Goal: Transaction & Acquisition: Purchase product/service

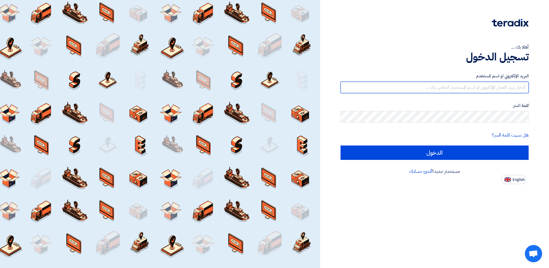
click at [432, 87] on input "text" at bounding box center [435, 87] width 188 height 11
type input "[EMAIL_ADDRESS][DOMAIN_NAME]"
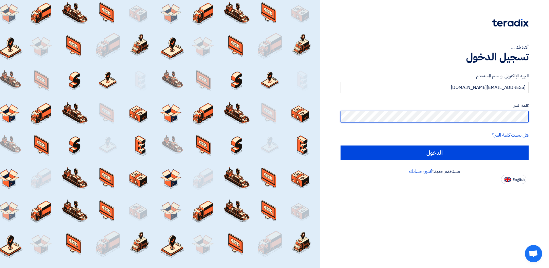
click at [341, 145] on input "الدخول" at bounding box center [435, 152] width 188 height 14
type input "Sign in"
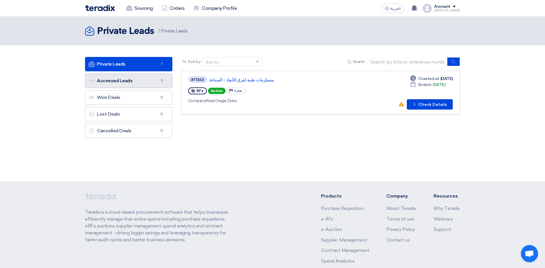
click at [122, 83] on link "Accessed Leads Accessed Leads 1" at bounding box center [128, 81] width 87 height 14
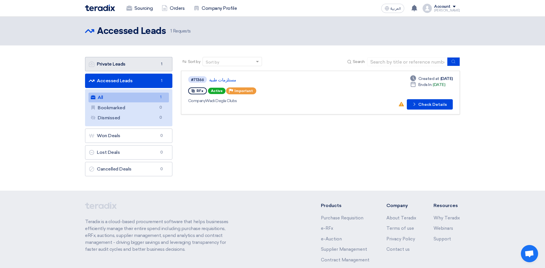
click at [123, 68] on link "Private Leads Private Leads 1" at bounding box center [128, 64] width 87 height 14
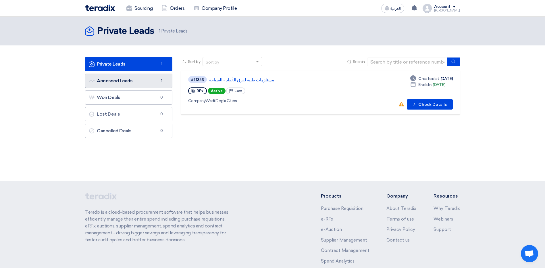
click at [122, 80] on link "Accessed Leads Accessed Leads 1" at bounding box center [128, 81] width 87 height 14
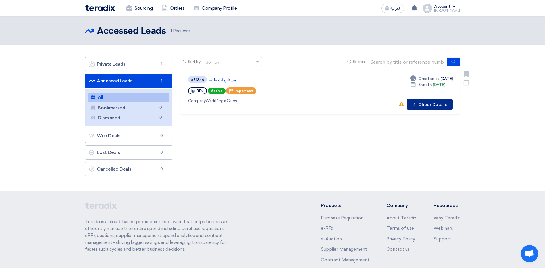
click at [428, 104] on button "Check details Check Details" at bounding box center [430, 104] width 46 height 10
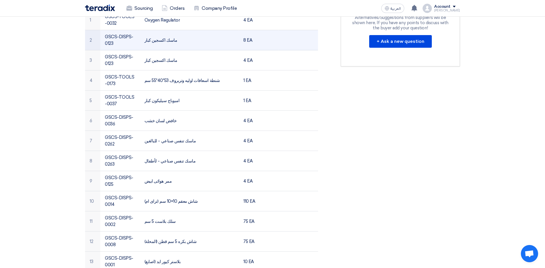
scroll to position [144, 0]
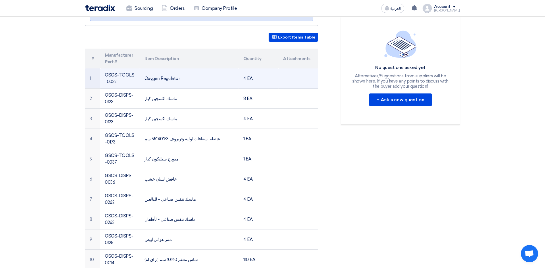
click at [163, 71] on td "Oxygen Regulator" at bounding box center [189, 78] width 99 height 20
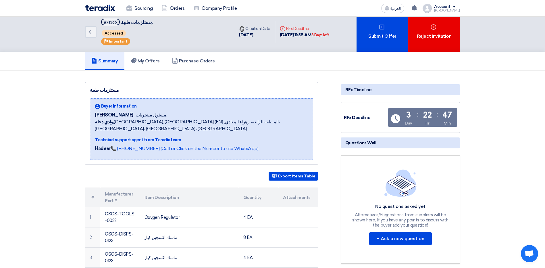
scroll to position [0, 0]
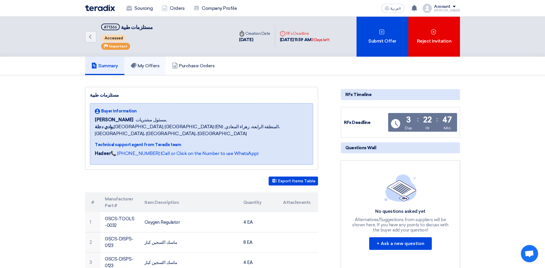
click at [142, 63] on link "My Offers" at bounding box center [145, 66] width 42 height 18
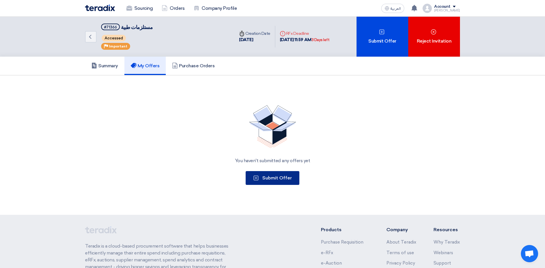
click at [262, 173] on button "Submit Offer" at bounding box center [272, 178] width 54 height 14
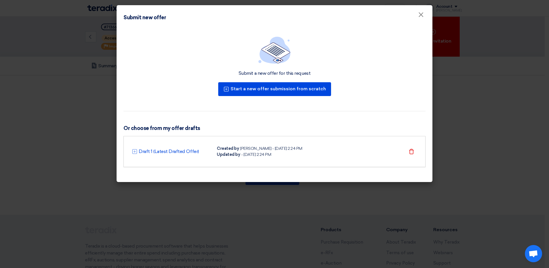
click at [250, 145] on div "[PERSON_NAME] - [DATE] 2:24 PM" at bounding box center [271, 148] width 62 height 6
drag, startPoint x: 208, startPoint y: 151, endPoint x: 200, endPoint y: 151, distance: 8.0
click at [207, 151] on div "Draft 1 (Latest Drafted Offer)" at bounding box center [171, 151] width 78 height 7
click at [179, 149] on link "Draft 1 (Latest Drafted Offer)" at bounding box center [169, 151] width 60 height 7
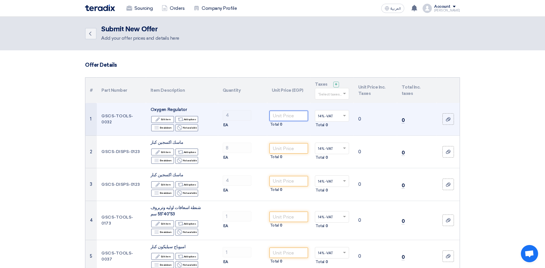
click at [295, 121] on input "number" at bounding box center [288, 116] width 39 height 10
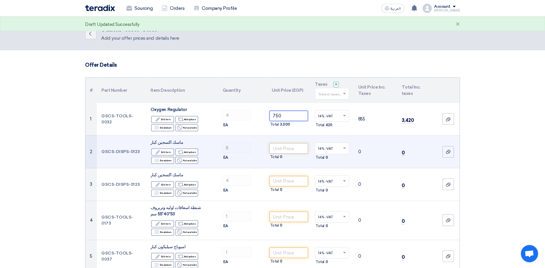
type input "750"
click at [279, 145] on input "number" at bounding box center [288, 148] width 39 height 10
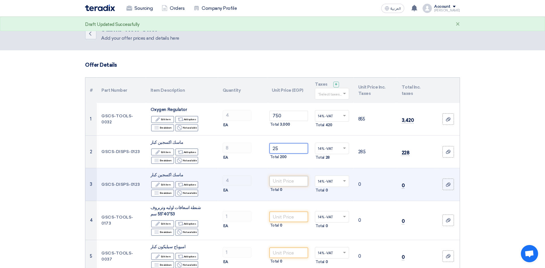
type input "25"
click at [279, 184] on input "number" at bounding box center [288, 181] width 39 height 10
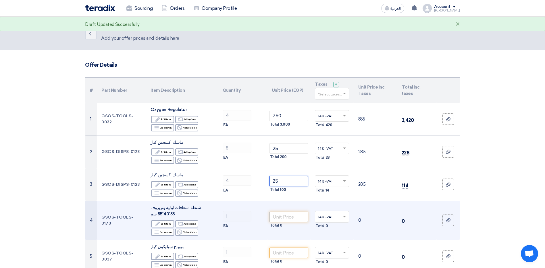
type input "25"
click at [278, 215] on input "number" at bounding box center [288, 216] width 39 height 10
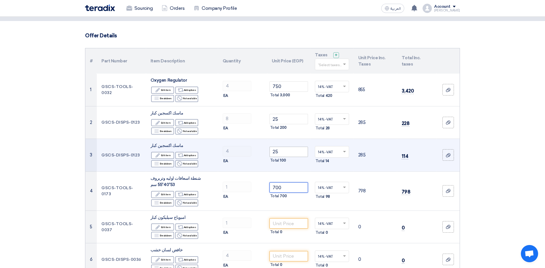
scroll to position [57, 0]
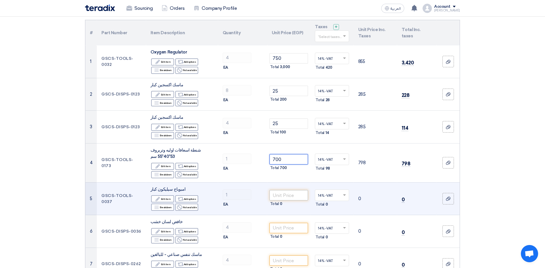
type input "700"
click at [294, 195] on input "number" at bounding box center [288, 195] width 39 height 10
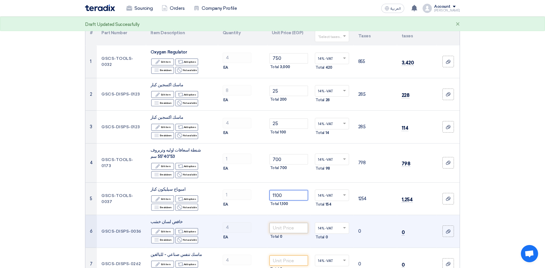
type input "1100"
click at [280, 230] on input "number" at bounding box center [288, 228] width 39 height 10
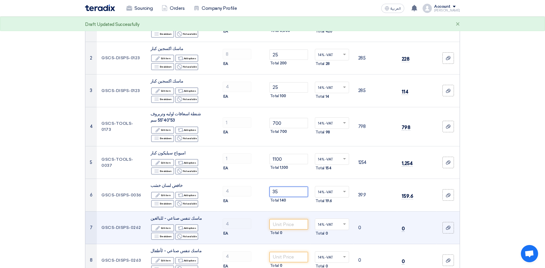
scroll to position [144, 0]
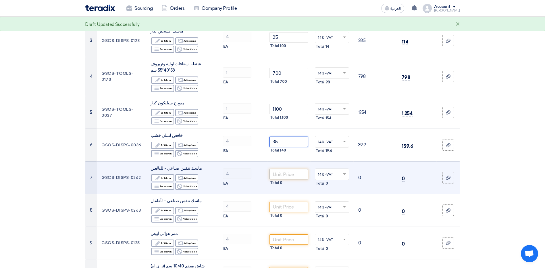
type input "35"
click at [295, 175] on input "number" at bounding box center [288, 174] width 39 height 10
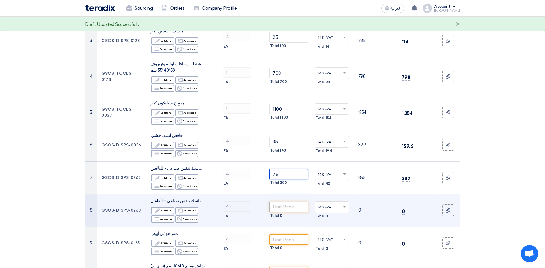
type input "75"
click at [291, 205] on input "number" at bounding box center [288, 207] width 39 height 10
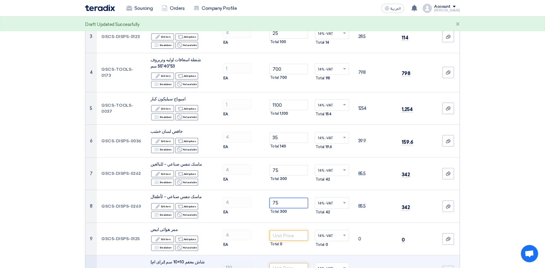
scroll to position [230, 0]
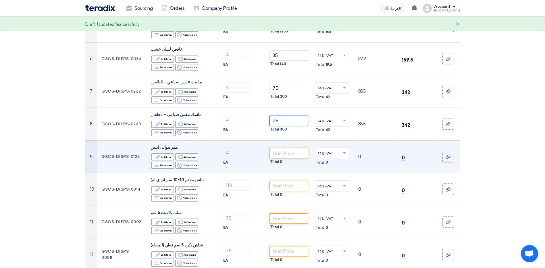
type input "75"
click at [281, 157] on input "number" at bounding box center [288, 153] width 39 height 10
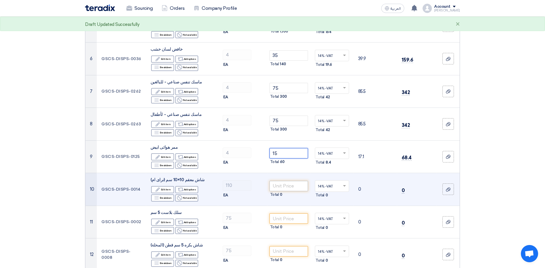
type input "15"
click at [277, 185] on input "number" at bounding box center [288, 186] width 39 height 10
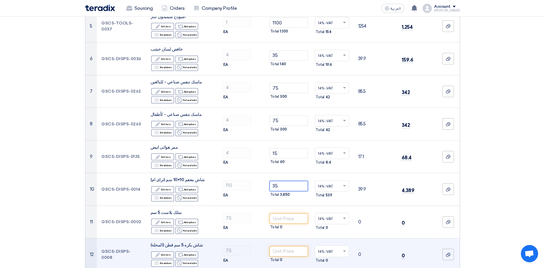
type input "3"
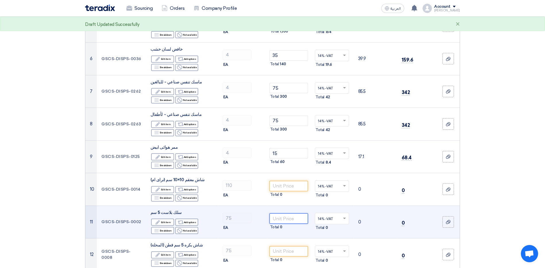
click at [276, 218] on input "number" at bounding box center [288, 218] width 39 height 10
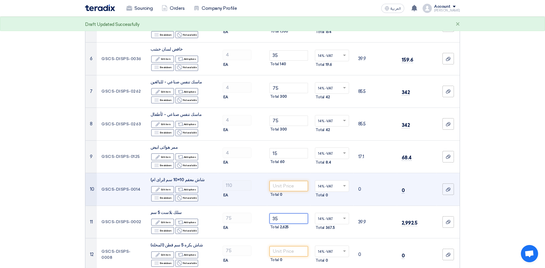
scroll to position [258, 0]
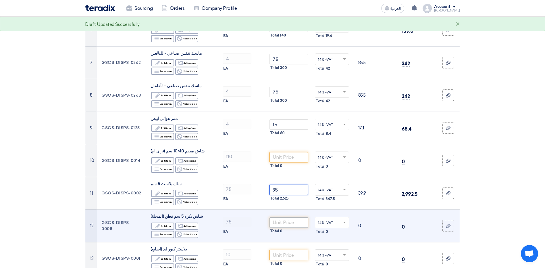
type input "35"
click at [279, 223] on input "number" at bounding box center [288, 222] width 39 height 10
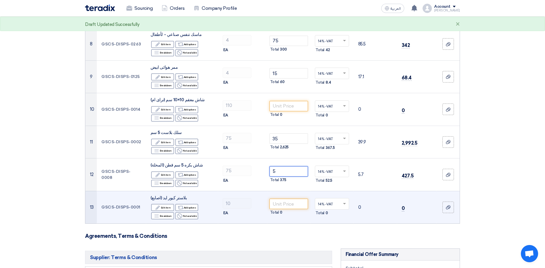
scroll to position [316, 0]
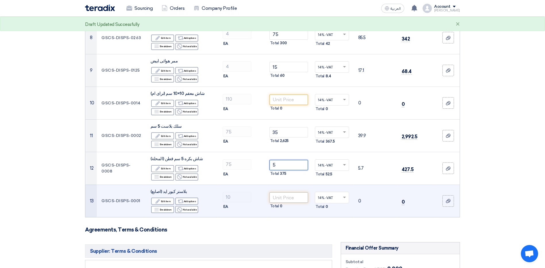
type input "5"
click at [283, 195] on input "number" at bounding box center [288, 197] width 39 height 10
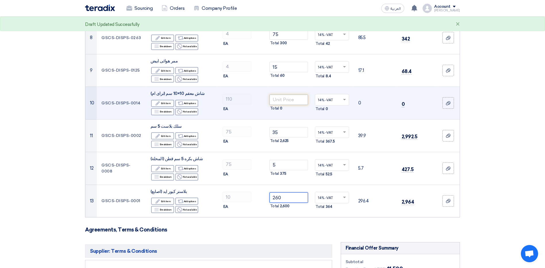
type input "260"
click at [279, 98] on input "number" at bounding box center [288, 99] width 39 height 10
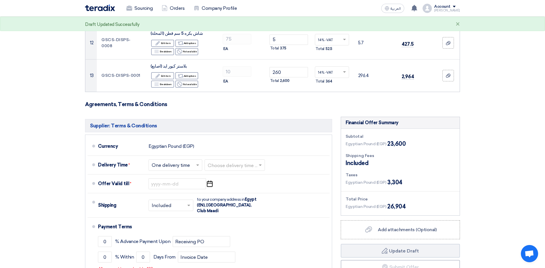
scroll to position [488, 0]
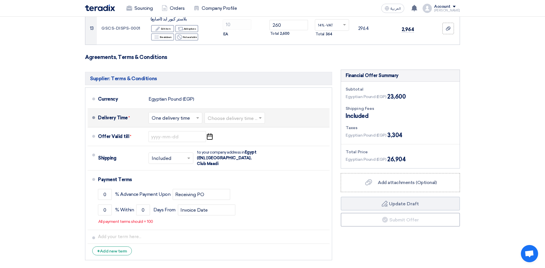
type input "110"
click at [165, 116] on input "text" at bounding box center [176, 118] width 48 height 8
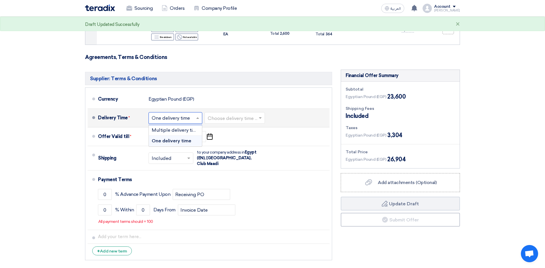
click at [166, 142] on span "One delivery time" at bounding box center [172, 140] width 40 height 5
click at [229, 114] on div at bounding box center [235, 118] width 60 height 8
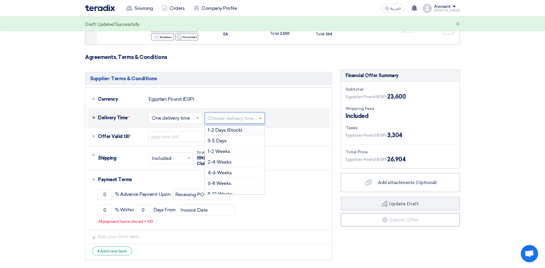
click at [228, 128] on span "1-2 Days (Stock)" at bounding box center [225, 129] width 34 height 5
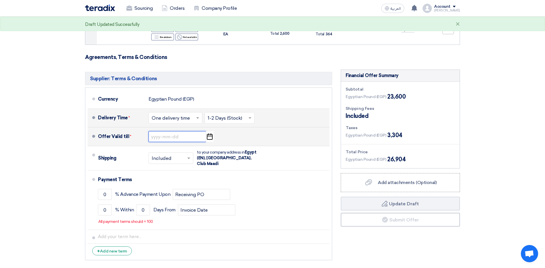
click at [178, 136] on input at bounding box center [176, 136] width 57 height 11
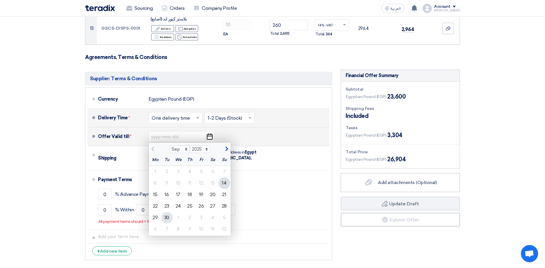
click at [166, 220] on div "30" at bounding box center [166, 217] width 11 height 11
type input "[DATE]"
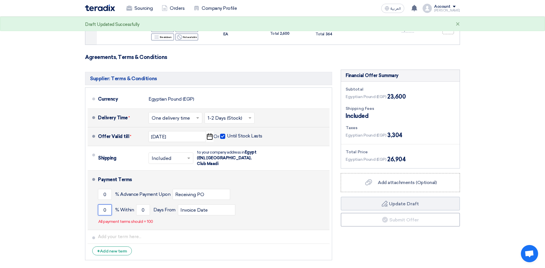
click at [110, 207] on input "0" at bounding box center [105, 209] width 14 height 11
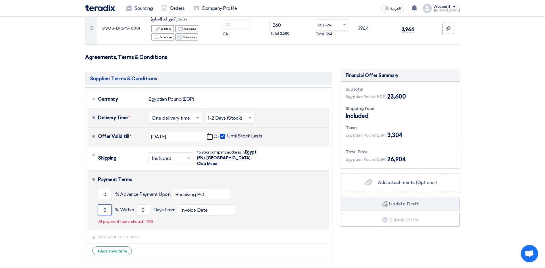
drag, startPoint x: 110, startPoint y: 207, endPoint x: 102, endPoint y: 207, distance: 7.8
click at [102, 207] on input "0" at bounding box center [105, 209] width 14 height 11
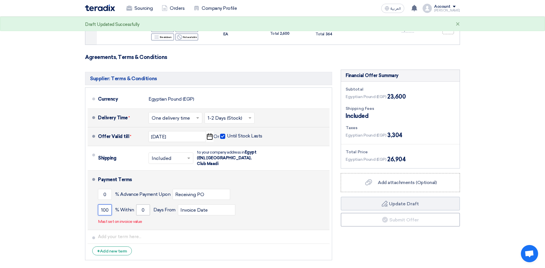
type input "100"
click at [147, 205] on input "0" at bounding box center [143, 209] width 14 height 11
drag, startPoint x: 144, startPoint y: 203, endPoint x: 142, endPoint y: 206, distance: 3.2
click at [142, 206] on input "0" at bounding box center [143, 209] width 14 height 11
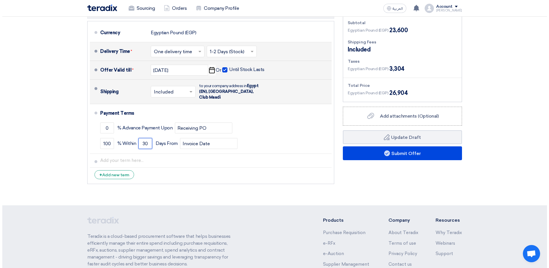
scroll to position [574, 0]
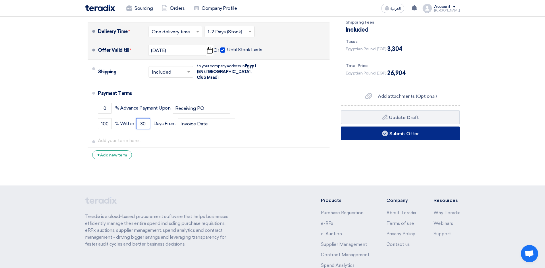
type input "30"
click at [442, 130] on button "Submit Offer" at bounding box center [400, 133] width 119 height 14
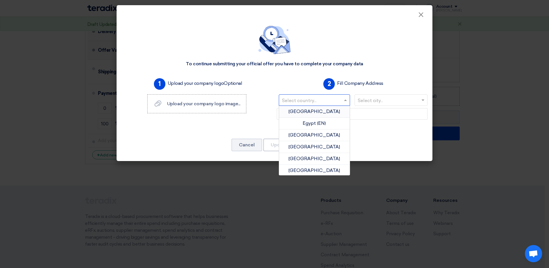
click at [289, 99] on input "text" at bounding box center [311, 100] width 59 height 9
click at [303, 110] on div "[GEOGRAPHIC_DATA]" at bounding box center [314, 112] width 71 height 12
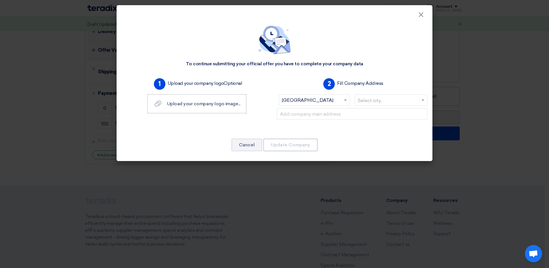
click at [368, 98] on input "text" at bounding box center [388, 100] width 61 height 9
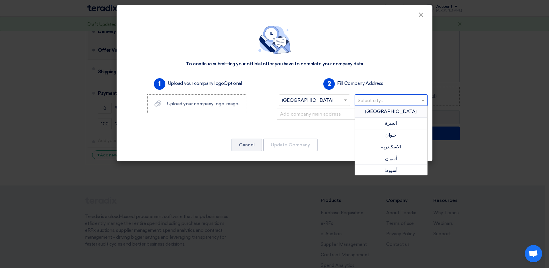
click at [368, 111] on div "[GEOGRAPHIC_DATA]" at bounding box center [391, 112] width 73 height 12
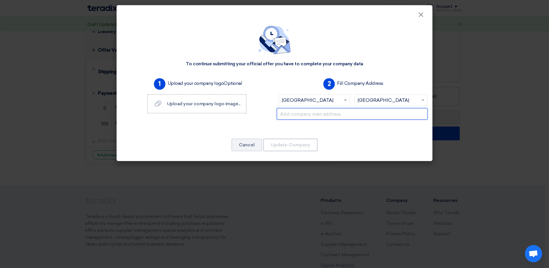
click at [333, 117] on input "text" at bounding box center [352, 113] width 151 height 11
drag, startPoint x: 549, startPoint y: 212, endPoint x: 378, endPoint y: 119, distance: 194.8
click at [378, 119] on input "text" at bounding box center [352, 113] width 151 height 11
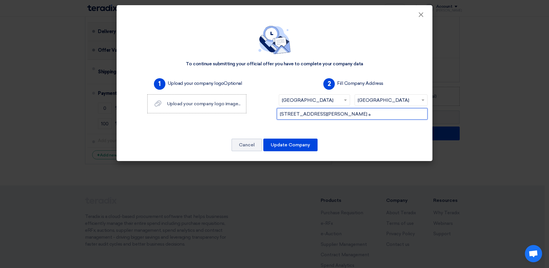
click at [296, 113] on input "[STREET_ADDRESS][PERSON_NAME] ه" at bounding box center [352, 113] width 151 height 11
click at [294, 113] on input "[STREET_ADDRESS][PERSON_NAME] ه" at bounding box center [352, 113] width 151 height 11
click at [357, 111] on input "شارع [PERSON_NAME] مدخل ه" at bounding box center [352, 113] width 151 height 11
click at [293, 114] on input "شارع [PERSON_NAME] مدخل ه" at bounding box center [352, 113] width 151 height 11
click at [339, 113] on input "شارع [PERSON_NAME] مدخل ه" at bounding box center [352, 113] width 151 height 11
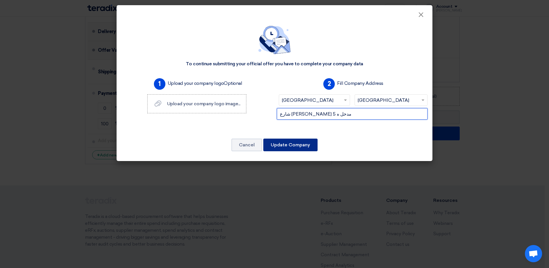
type input "شارع [PERSON_NAME] مدخل ه 5"
click at [306, 141] on button "Update Company" at bounding box center [290, 144] width 54 height 13
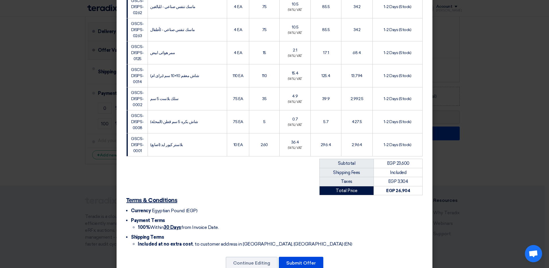
scroll to position [264, 0]
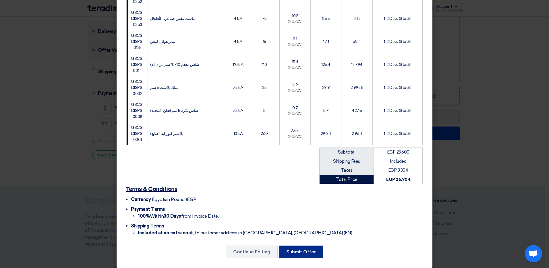
click at [301, 245] on button "Submit Offer" at bounding box center [301, 251] width 45 height 13
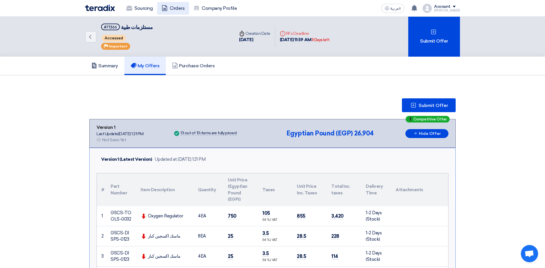
click at [171, 6] on link "Orders" at bounding box center [173, 8] width 32 height 13
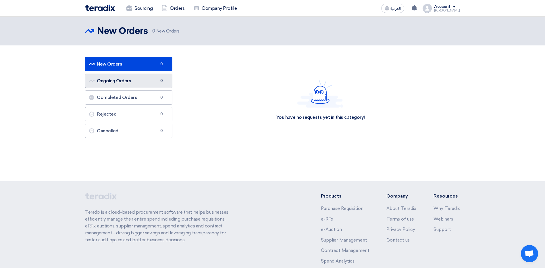
click at [156, 74] on link "Ongoing Orders Ongoing Orders 0" at bounding box center [128, 81] width 87 height 14
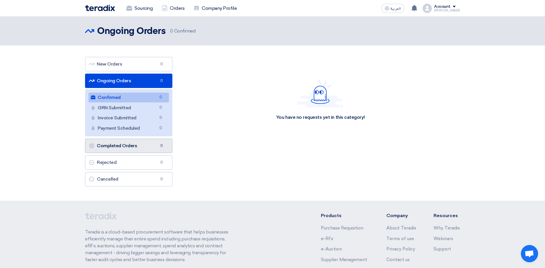
click at [134, 142] on link "Completed Orders Completed Orders 0" at bounding box center [128, 145] width 87 height 14
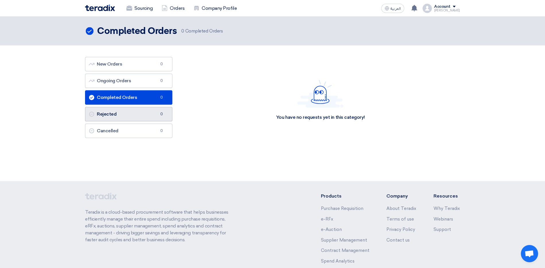
click at [128, 115] on link "Rejected Rejected 0" at bounding box center [128, 114] width 87 height 14
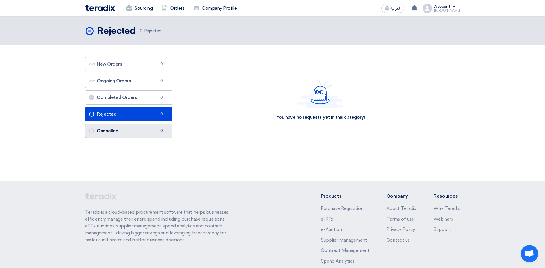
click at [127, 128] on link "Cancelled Cancelled 0" at bounding box center [128, 130] width 87 height 14
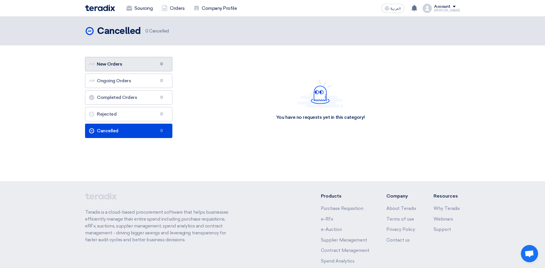
click at [124, 67] on link "New Orders New Orders 0" at bounding box center [128, 64] width 87 height 14
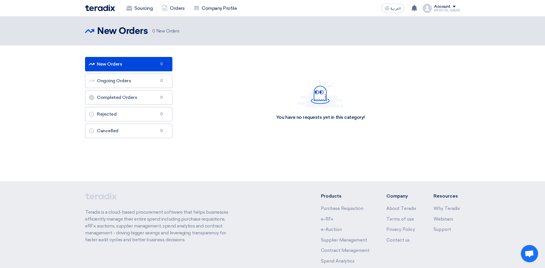
click at [156, 16] on div "Sourcing Orders Company Profile العربية ع Your notification list is empty Accou…" at bounding box center [272, 8] width 383 height 16
click at [151, 5] on link "Sourcing" at bounding box center [139, 8] width 35 height 13
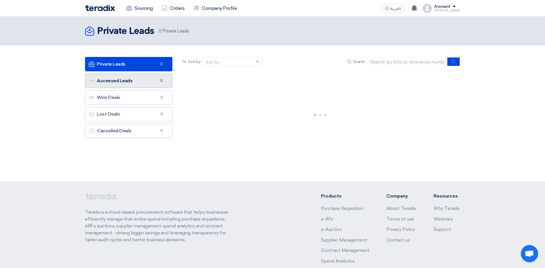
click at [130, 74] on link "Accessed Leads Accessed Leads 0" at bounding box center [128, 81] width 87 height 14
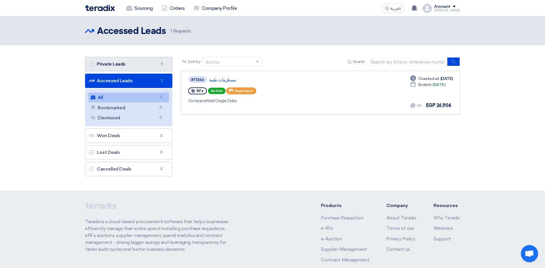
click at [136, 63] on link "Private Leads Private Leads 1" at bounding box center [128, 64] width 87 height 14
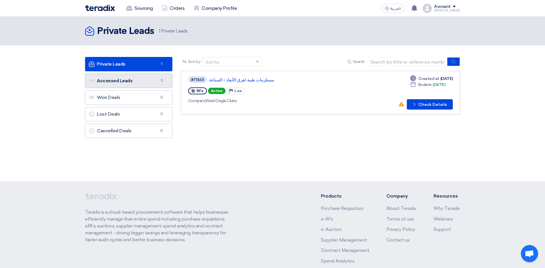
click at [138, 74] on link "Accessed Leads Accessed Leads 1" at bounding box center [128, 81] width 87 height 14
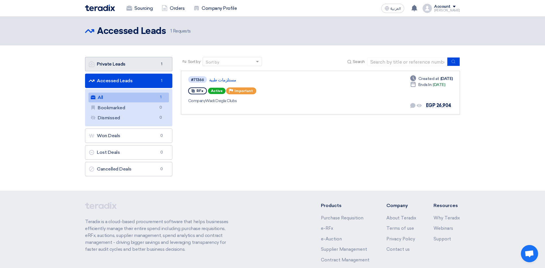
click at [109, 63] on link "Private Leads Private Leads 1" at bounding box center [128, 64] width 87 height 14
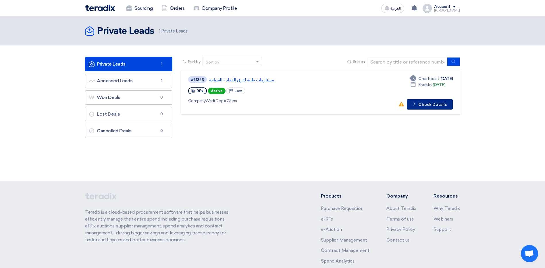
click at [428, 107] on button "Check details Check Details" at bounding box center [430, 104] width 46 height 10
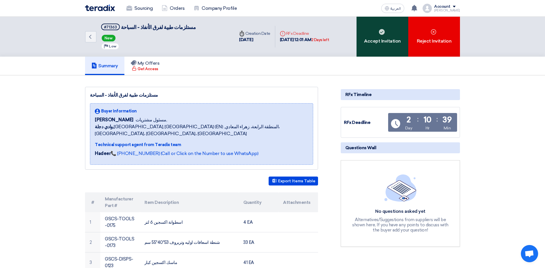
click at [369, 35] on div "Accept Invitation" at bounding box center [382, 37] width 52 height 40
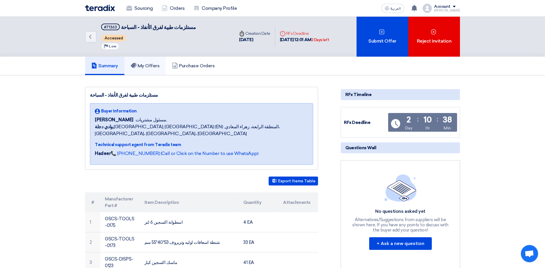
click at [148, 64] on h5 "My Offers" at bounding box center [145, 66] width 29 height 6
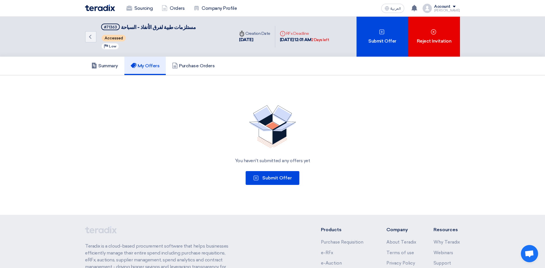
click at [271, 186] on div "You haven't submitted any offers yet Submit Offer" at bounding box center [272, 144] width 375 height 93
click at [272, 180] on button "Submit Offer" at bounding box center [272, 178] width 54 height 14
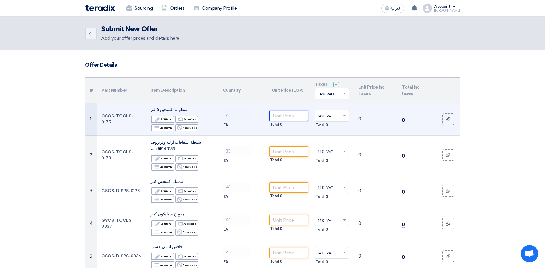
click at [283, 113] on input "number" at bounding box center [288, 116] width 39 height 10
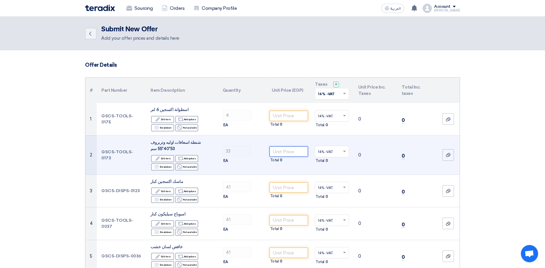
click at [281, 150] on input "number" at bounding box center [288, 151] width 39 height 10
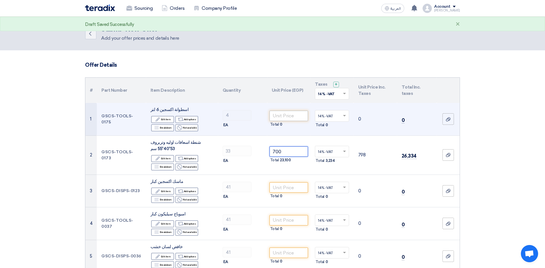
type input "700"
click at [285, 118] on input "number" at bounding box center [288, 116] width 39 height 10
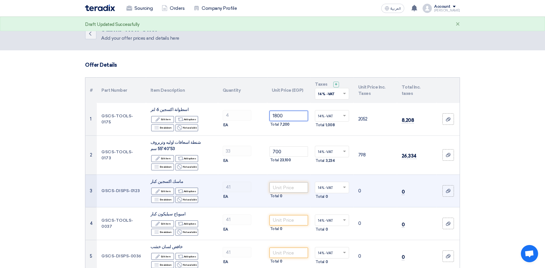
type input "1800"
click at [278, 187] on input "number" at bounding box center [288, 187] width 39 height 10
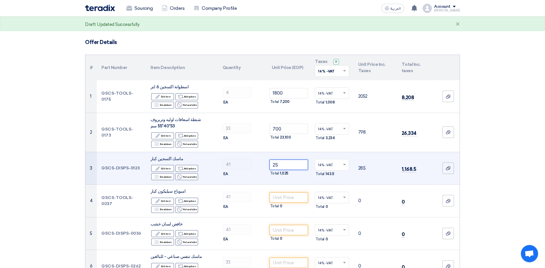
scroll to position [57, 0]
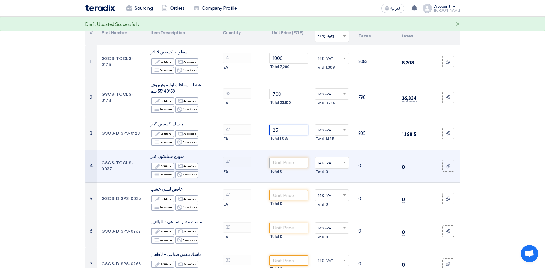
type input "25"
click at [274, 163] on input "number" at bounding box center [288, 162] width 39 height 10
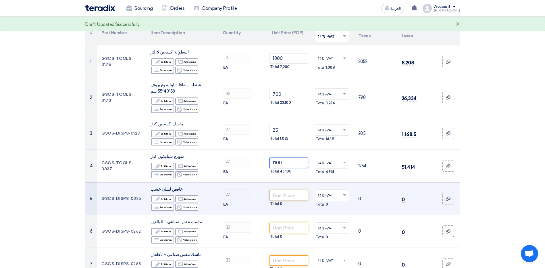
type input "1100"
click at [282, 191] on input "number" at bounding box center [288, 195] width 39 height 10
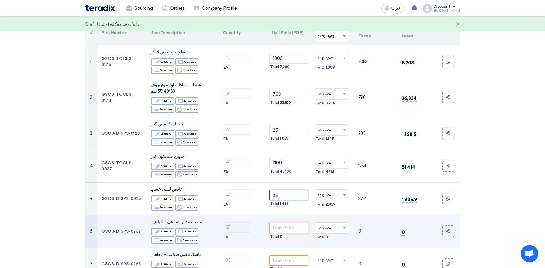
type input "35"
click at [285, 225] on input "number" at bounding box center [288, 228] width 39 height 10
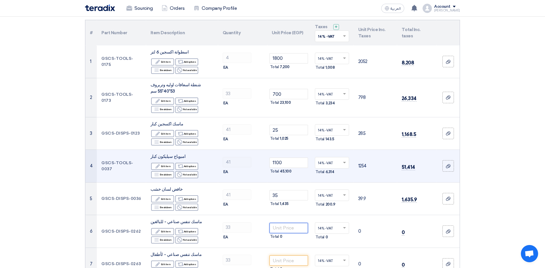
scroll to position [115, 0]
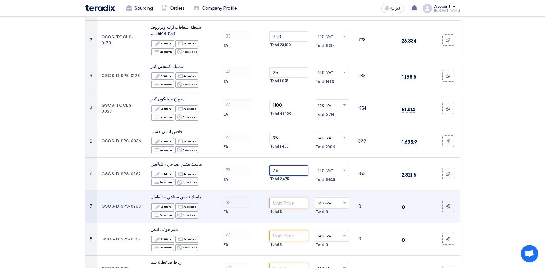
type input "75"
click at [288, 203] on input "number" at bounding box center [288, 203] width 39 height 10
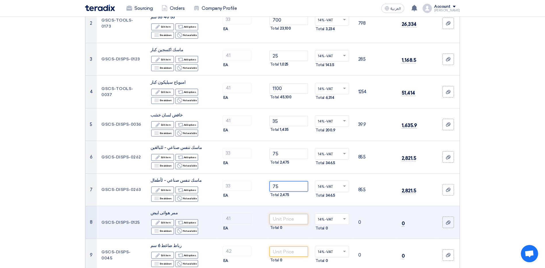
scroll to position [144, 0]
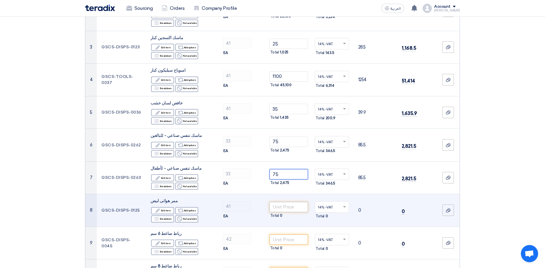
type input "75"
click at [294, 210] on input "number" at bounding box center [288, 207] width 39 height 10
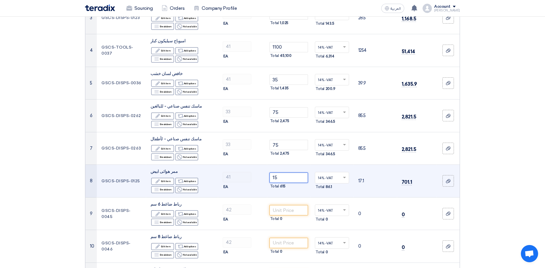
scroll to position [201, 0]
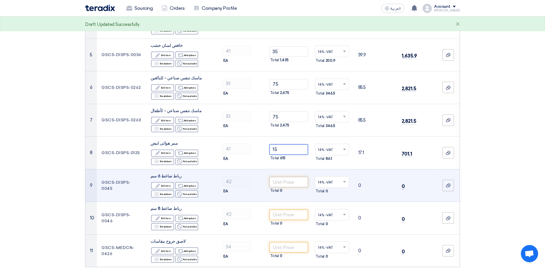
type input "15"
click at [287, 182] on input "number" at bounding box center [288, 182] width 39 height 10
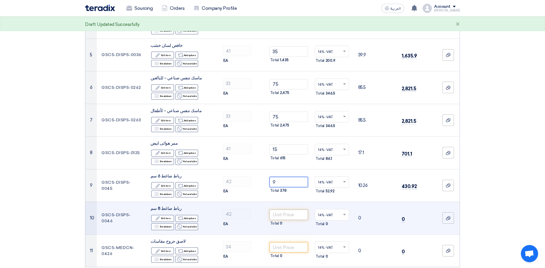
type input "9"
click at [272, 217] on input "number" at bounding box center [288, 214] width 39 height 10
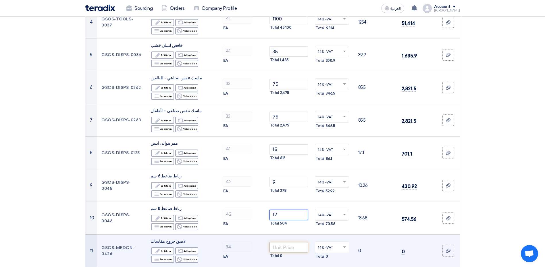
type input "12"
click at [273, 242] on input "number" at bounding box center [288, 247] width 39 height 10
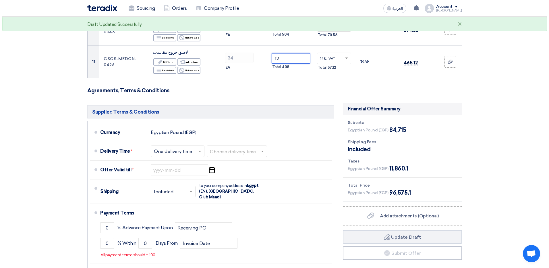
scroll to position [431, 0]
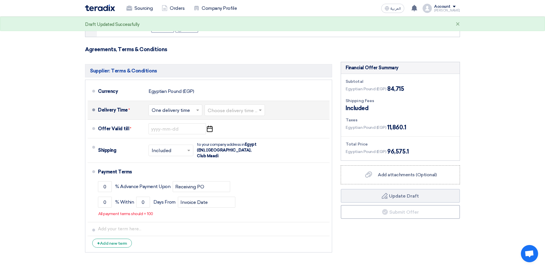
type input "12"
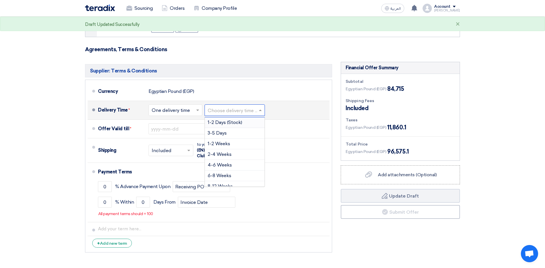
click at [228, 111] on input "text" at bounding box center [235, 111] width 55 height 8
click at [227, 123] on span "1-2 Days (Stock)" at bounding box center [225, 121] width 34 height 5
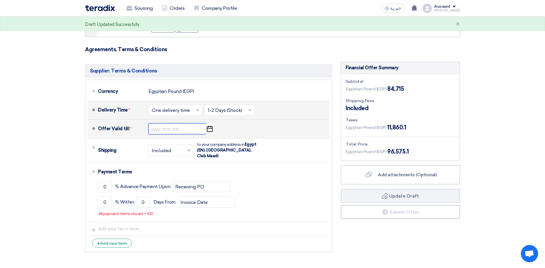
click at [190, 125] on input at bounding box center [176, 128] width 57 height 11
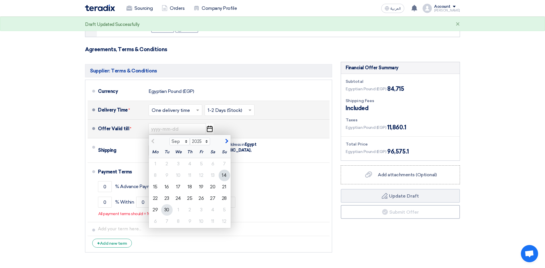
click at [165, 211] on div "30" at bounding box center [166, 209] width 11 height 11
type input "[DATE]"
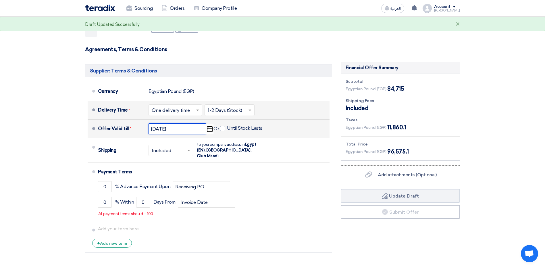
click at [199, 131] on input "[DATE]" at bounding box center [176, 128] width 57 height 11
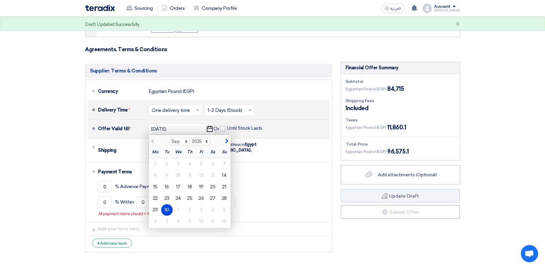
click at [225, 141] on span "button" at bounding box center [225, 140] width 3 height 5
select select "10"
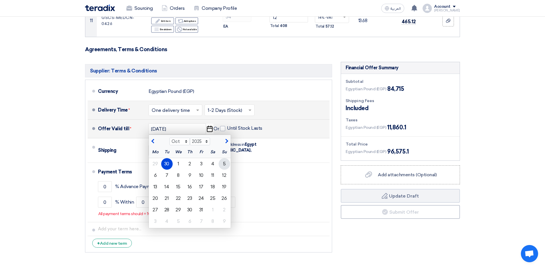
click at [221, 163] on div "5" at bounding box center [224, 163] width 11 height 11
type input "[DATE]"
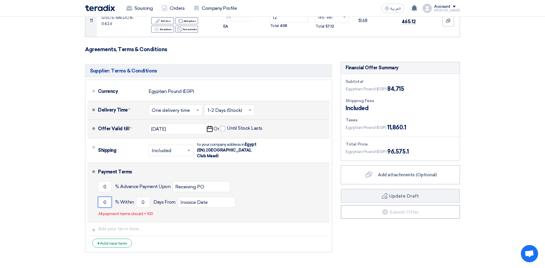
click at [103, 196] on input "0" at bounding box center [105, 201] width 14 height 11
type input "100"
click at [143, 197] on input "0" at bounding box center [143, 201] width 14 height 11
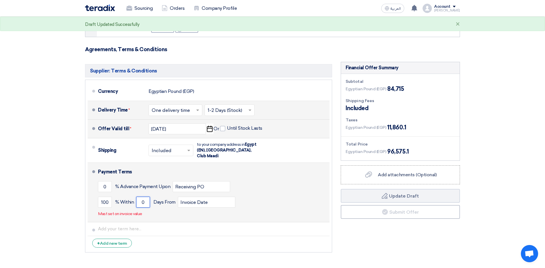
click at [143, 197] on input "0" at bounding box center [143, 201] width 14 height 11
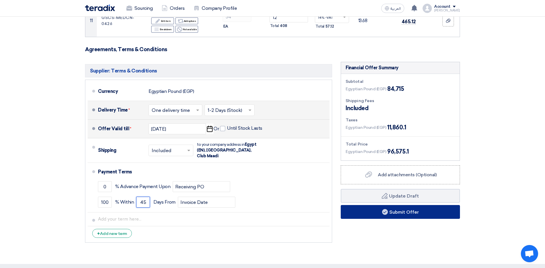
type input "45"
click at [422, 206] on button "Submit Offer" at bounding box center [400, 212] width 119 height 14
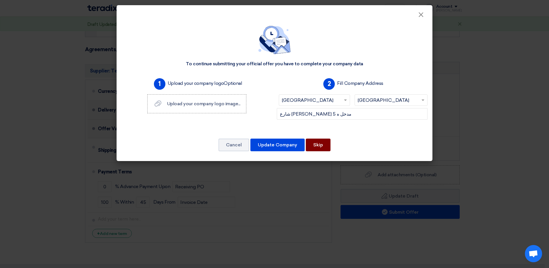
click at [326, 143] on button "Skip" at bounding box center [318, 144] width 25 height 13
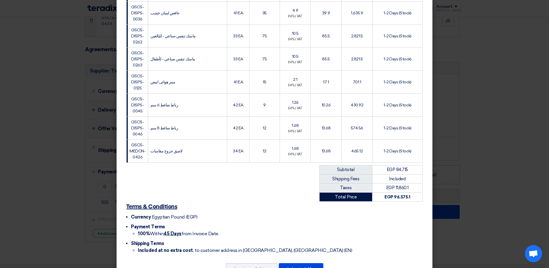
scroll to position [219, 0]
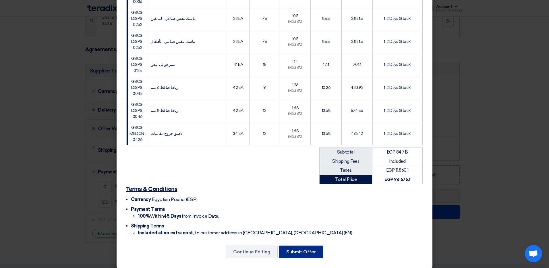
click at [305, 248] on button "Submit Offer" at bounding box center [301, 251] width 45 height 13
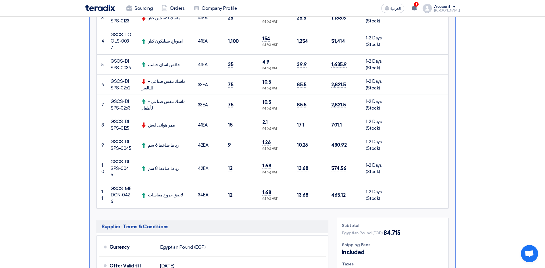
scroll to position [172, 0]
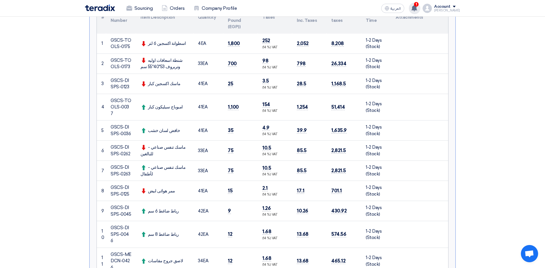
click at [418, 3] on span "1" at bounding box center [416, 4] width 5 height 5
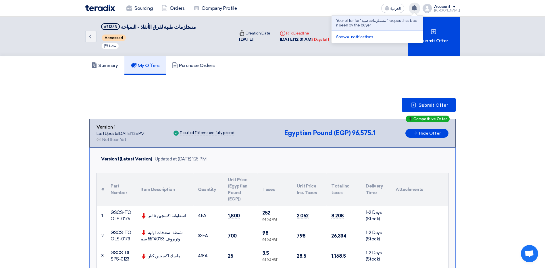
scroll to position [0, 0]
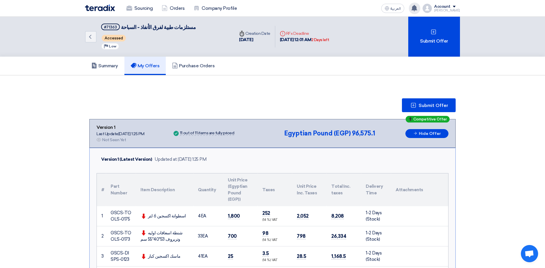
click at [109, 5] on img at bounding box center [100, 8] width 30 height 7
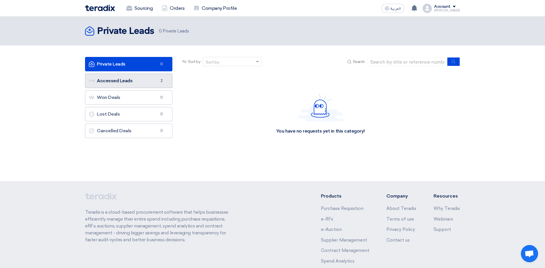
click at [126, 78] on link "Accessed Leads Accessed Leads 2" at bounding box center [128, 81] width 87 height 14
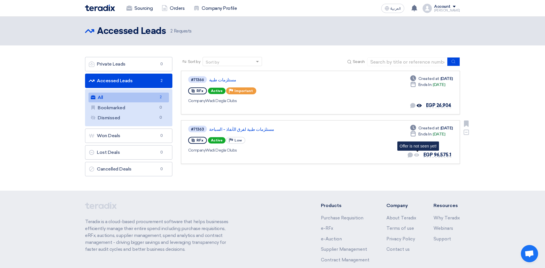
click at [417, 153] on icon "Offer is not seen yet!" at bounding box center [416, 154] width 5 height 5
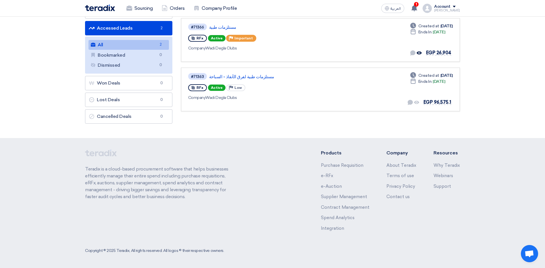
drag, startPoint x: 521, startPoint y: 53, endPoint x: 239, endPoint y: 121, distance: 290.3
click at [239, 121] on div "Sort by Sort by Search Category Owner Type" at bounding box center [320, 65] width 287 height 122
click at [214, 29] on link "مستلزمات طبية" at bounding box center [281, 27] width 144 height 5
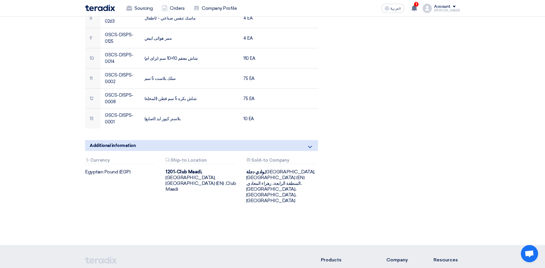
scroll to position [172, 0]
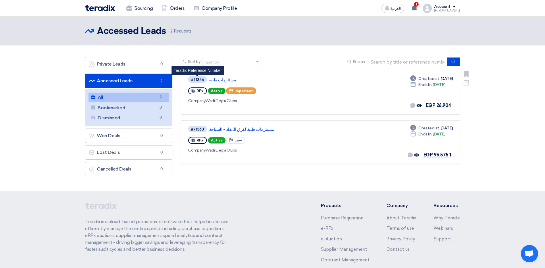
click at [198, 82] on div "#71366" at bounding box center [197, 80] width 13 height 4
click at [435, 108] on div "No direct communication yet Offer seen by the buyer EGP 26,904 1 offers submitt…" at bounding box center [430, 105] width 43 height 7
click at [435, 105] on span "EGP 26,904" at bounding box center [438, 105] width 25 height 5
click at [215, 85] on div "#71366 مستلزمات طبية RFx Active Priority Important Company Wadi Degla Clubs" at bounding box center [271, 93] width 166 height 34
click at [215, 83] on div "#71366 مستلزمات طبية" at bounding box center [271, 80] width 166 height 8
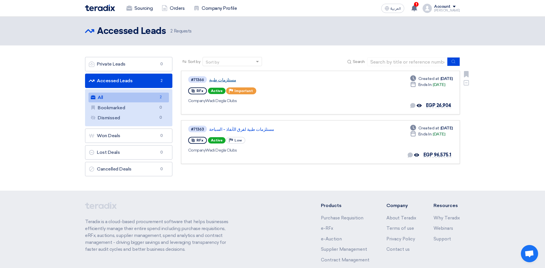
click at [217, 80] on link "مستلزمات طبية" at bounding box center [281, 79] width 144 height 5
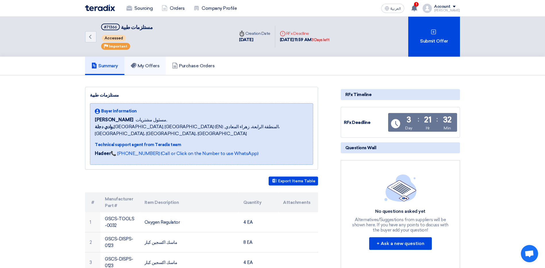
click at [148, 66] on h5 "My Offers" at bounding box center [145, 66] width 29 height 6
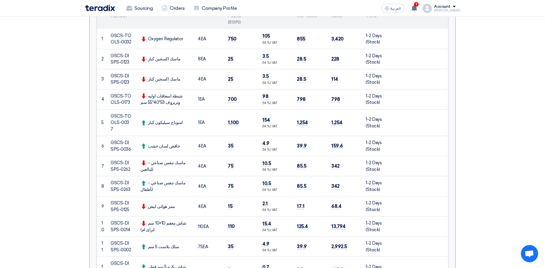
scroll to position [172, 0]
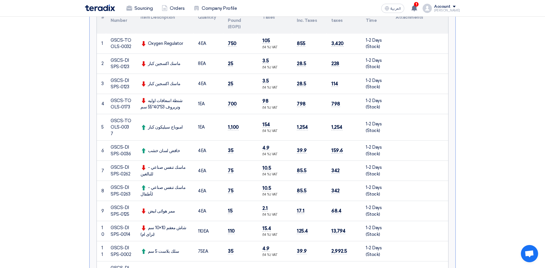
drag, startPoint x: 173, startPoint y: 84, endPoint x: 154, endPoint y: 65, distance: 26.4
click at [154, 65] on tbody "1 GSCS-TOOLS-0032 Oxygen Regulator 4 EA 2 8 3 4" at bounding box center [272, 171] width 351 height 274
drag, startPoint x: 154, startPoint y: 65, endPoint x: 166, endPoint y: 73, distance: 14.1
click at [166, 73] on td "ماسك اكسجين كبار" at bounding box center [164, 63] width 57 height 20
drag, startPoint x: 178, startPoint y: 41, endPoint x: 175, endPoint y: 43, distance: 4.3
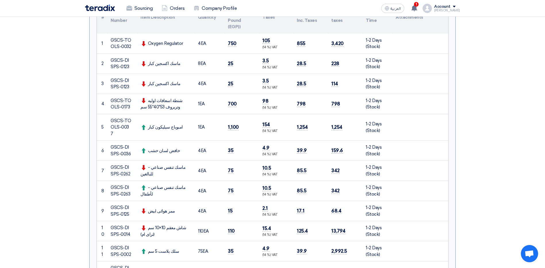
click at [175, 43] on td "Oxygen Regulator" at bounding box center [164, 44] width 57 height 20
drag, startPoint x: 175, startPoint y: 43, endPoint x: 199, endPoint y: 65, distance: 32.5
click at [199, 65] on span "8" at bounding box center [199, 63] width 3 height 5
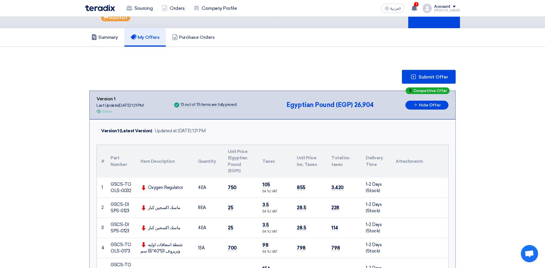
scroll to position [29, 0]
drag, startPoint x: 348, startPoint y: 233, endPoint x: 209, endPoint y: 199, distance: 142.8
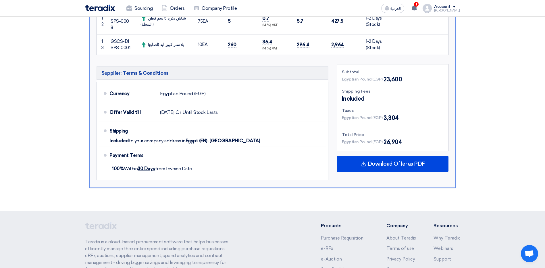
scroll to position [431, 0]
